Goal: Information Seeking & Learning: Understand process/instructions

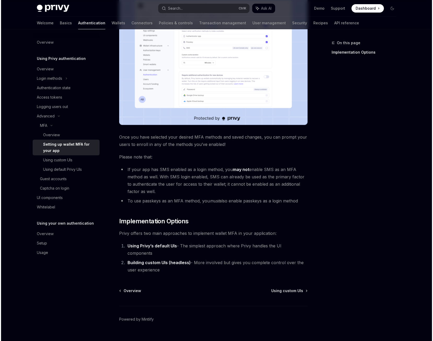
scroll to position [121, 0]
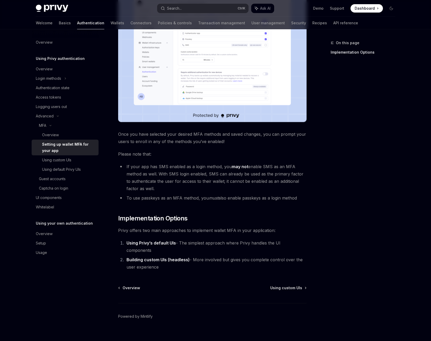
type textarea "*"
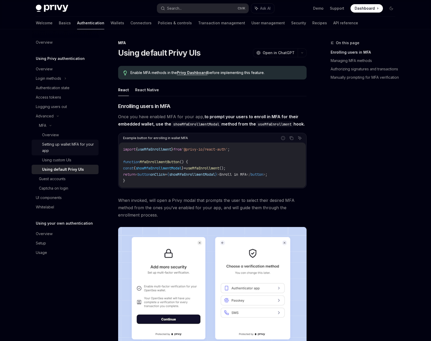
click at [82, 147] on div "Setting up wallet MFA for your app" at bounding box center [68, 147] width 53 height 13
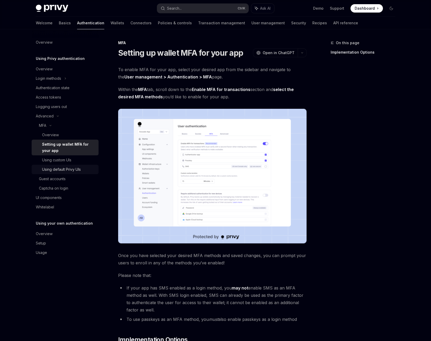
click at [80, 173] on link "Using default Privy UIs" at bounding box center [65, 169] width 67 height 9
type textarea "*"
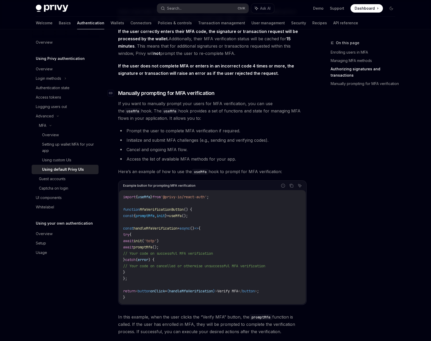
scroll to position [862, 0]
